Goal: Communication & Community: Answer question/provide support

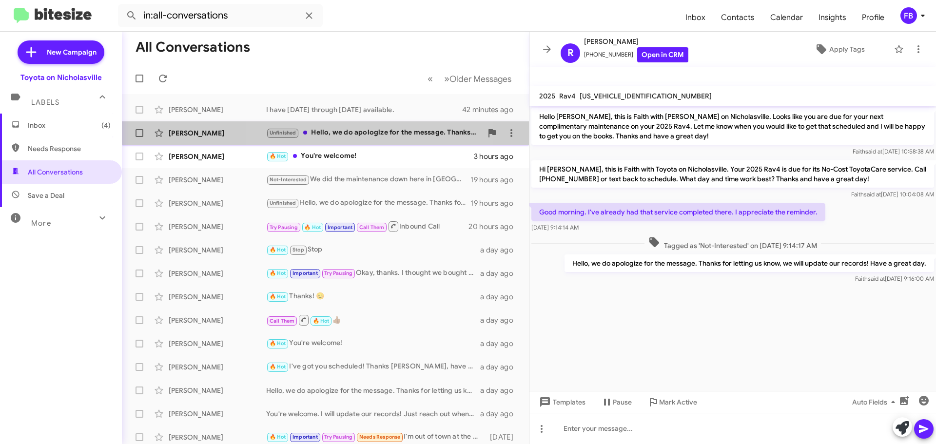
click at [370, 128] on div "Unfinished Hello, we do apologize for the message. Thanks for letting us know, …" at bounding box center [374, 132] width 216 height 11
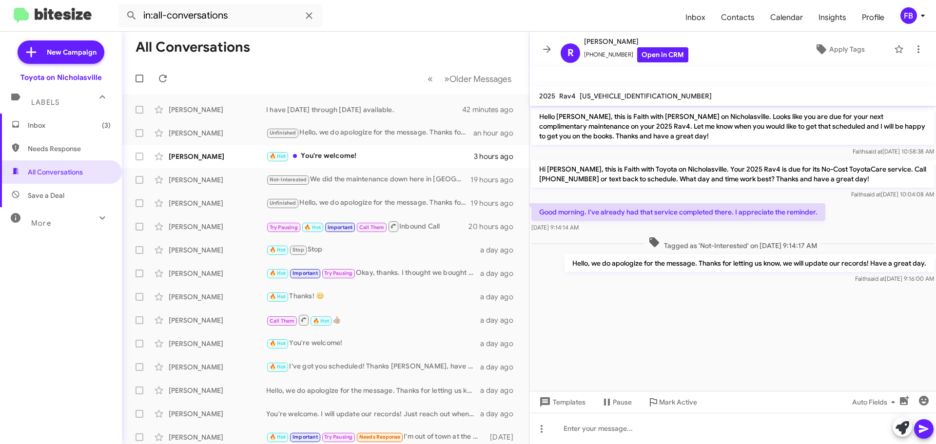
click at [49, 127] on span "Inbox (3)" at bounding box center [69, 125] width 83 height 10
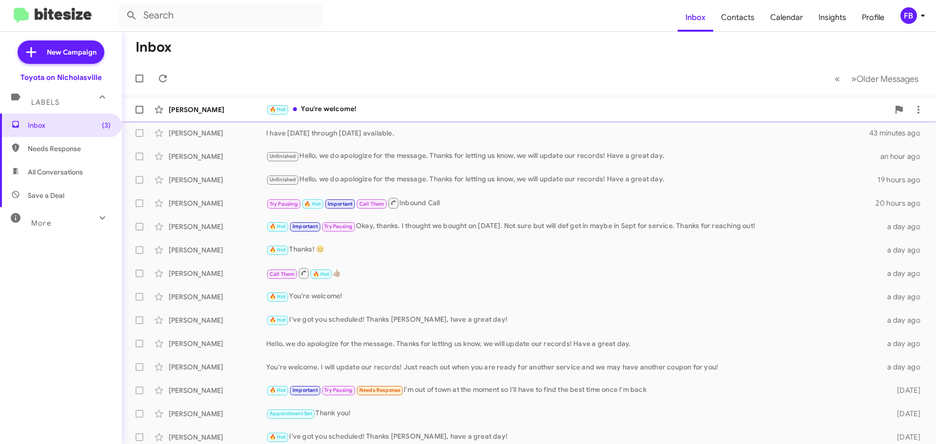
click at [377, 105] on div "🔥 Hot You're welcome!" at bounding box center [577, 109] width 623 height 11
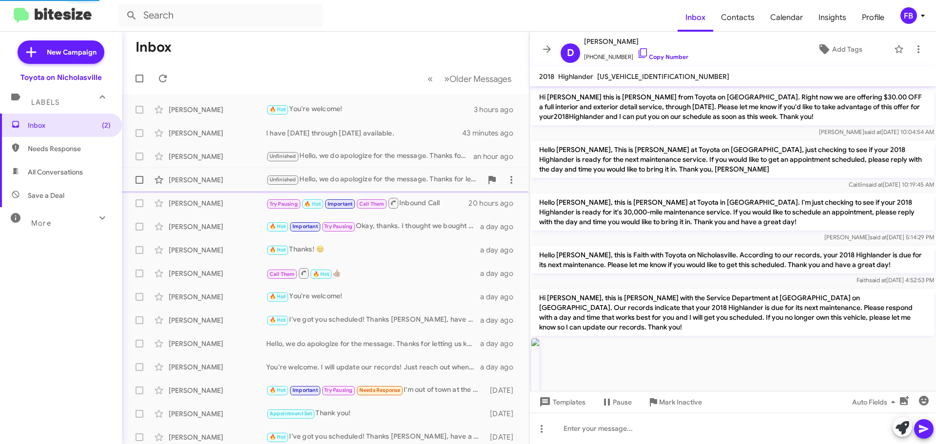
scroll to position [1063, 0]
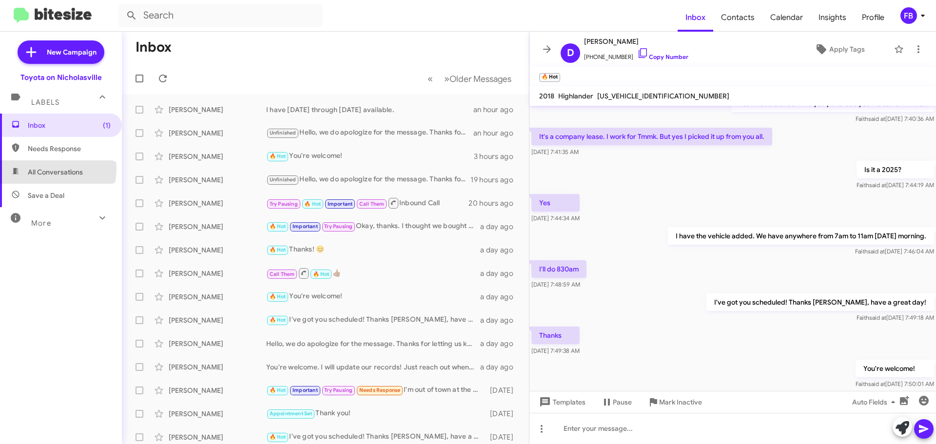
click at [55, 170] on span "All Conversations" at bounding box center [55, 172] width 55 height 10
type input "in:all-conversations"
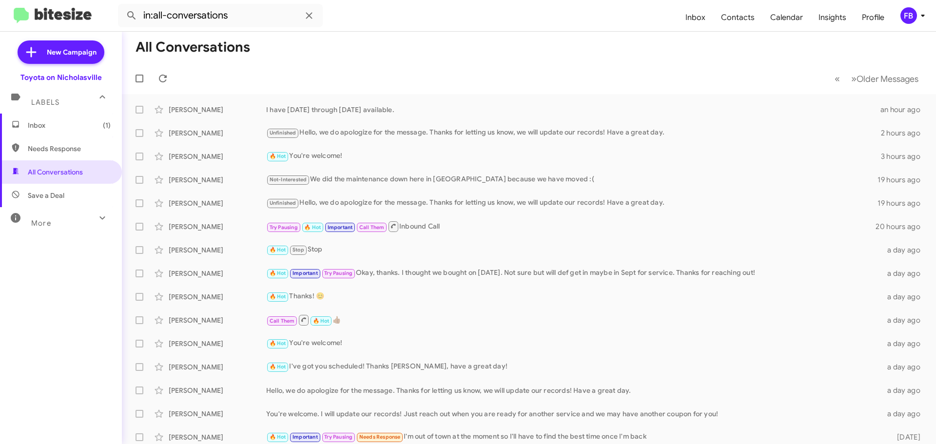
click at [55, 134] on span "Inbox (1)" at bounding box center [61, 125] width 122 height 23
